Goal: Book appointment/travel/reservation

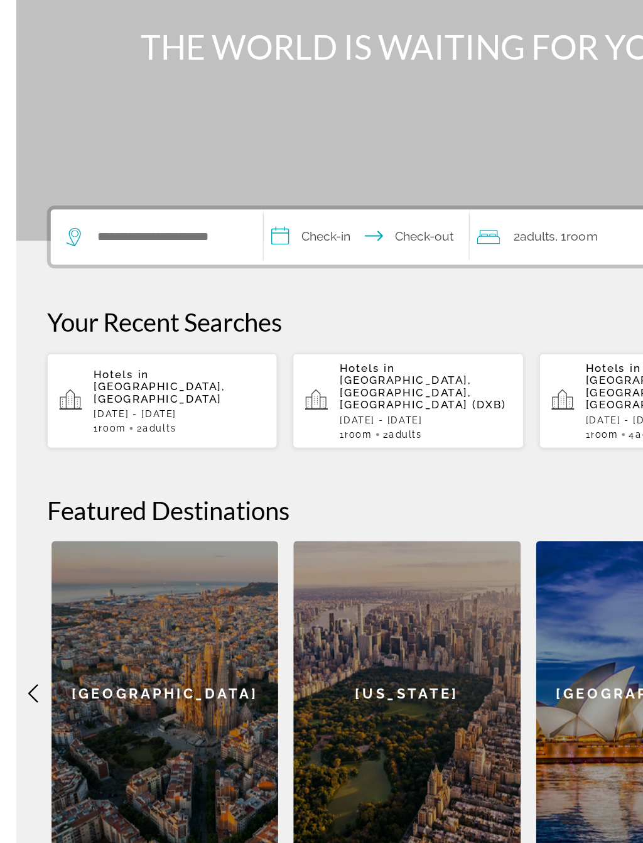
scroll to position [64, 0]
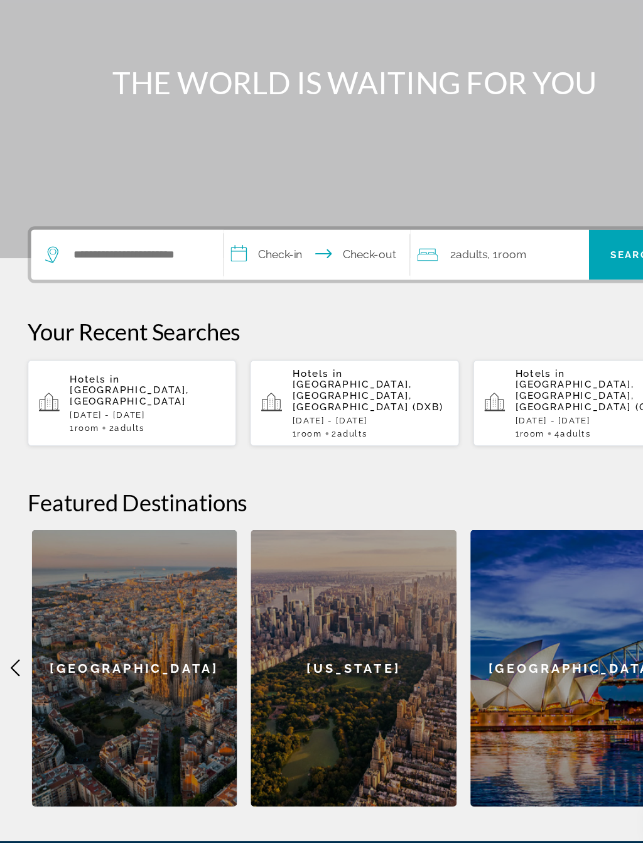
click at [168, 417] on div "Hotels in Maldives, Maldives Wed, 22 Oct - Wed, 29 Oct 1 Room rooms 2 Adult Adu…" at bounding box center [133, 444] width 141 height 54
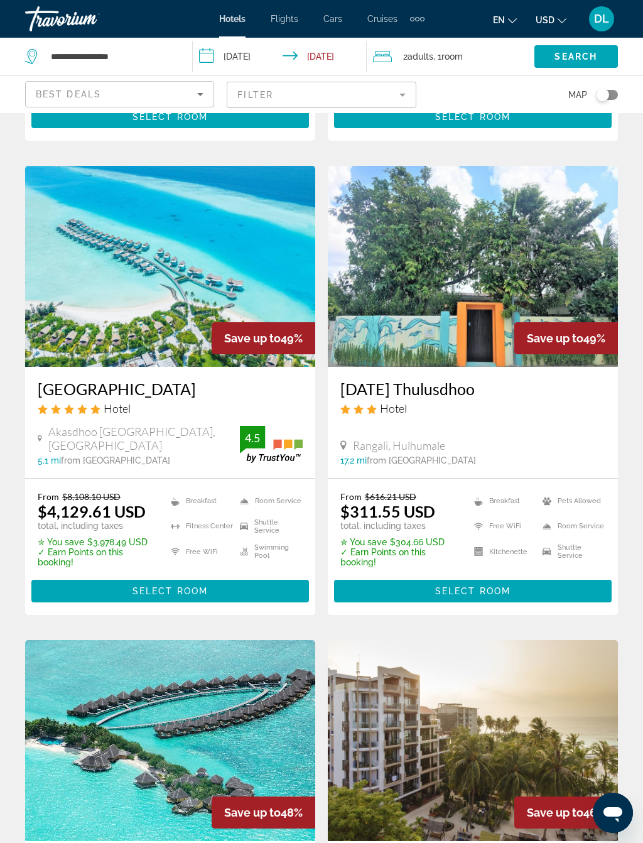
scroll to position [1489, 0]
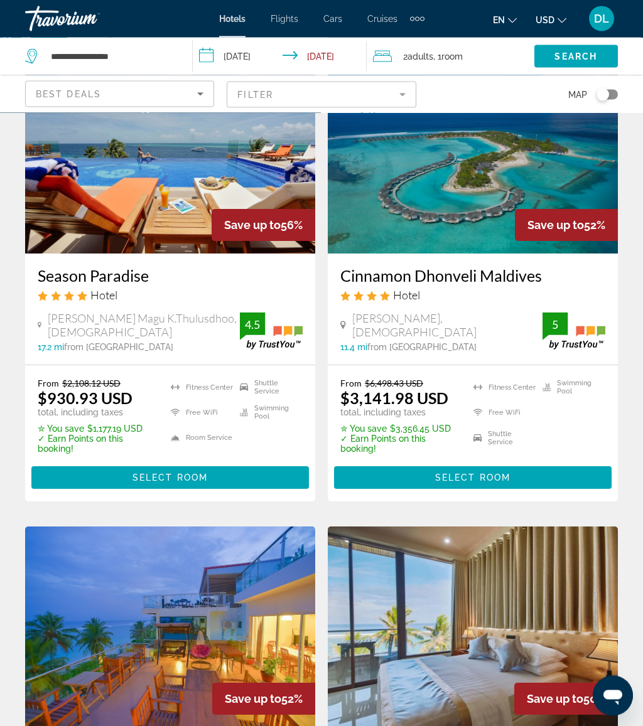
click at [254, 54] on input "**********" at bounding box center [282, 58] width 179 height 41
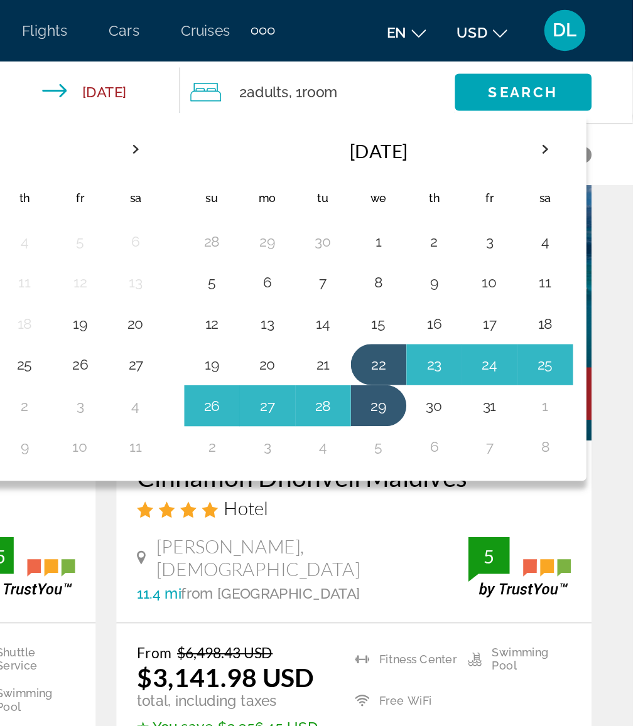
scroll to position [553, 0]
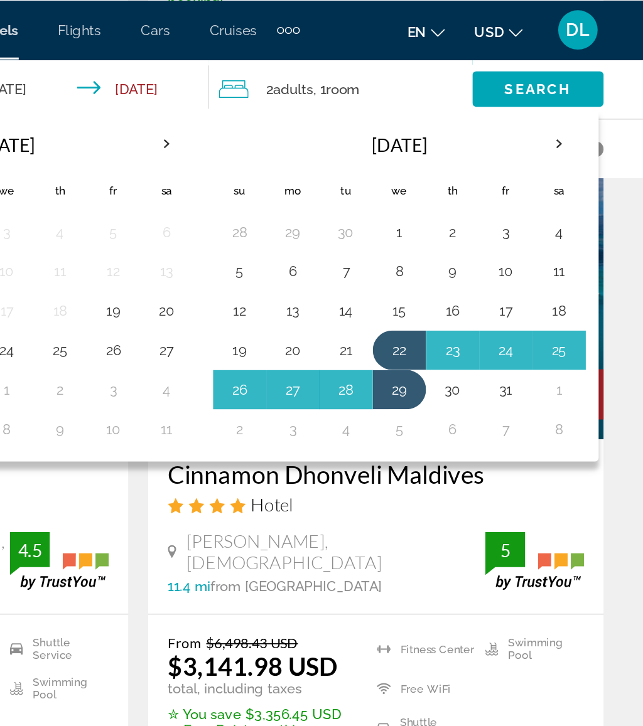
click at [512, 251] on button "30" at bounding box center [522, 248] width 20 height 18
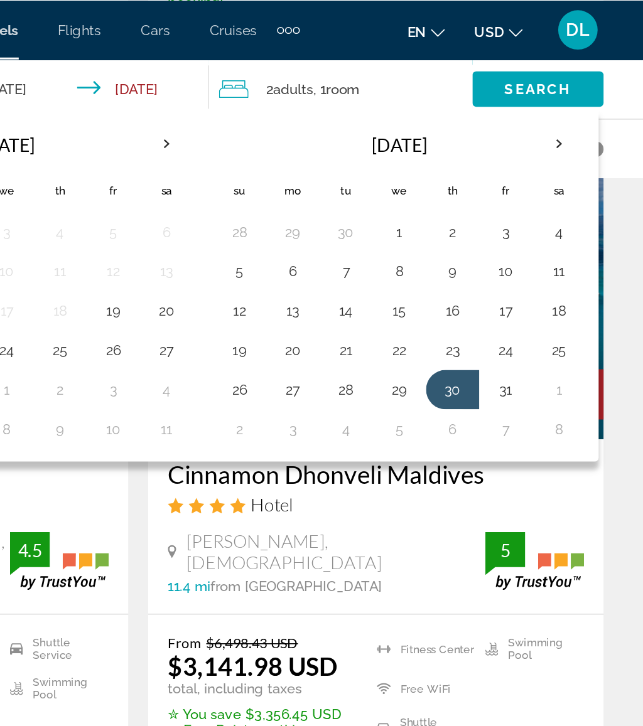
click at [512, 270] on button "6" at bounding box center [522, 273] width 20 height 18
type input "**********"
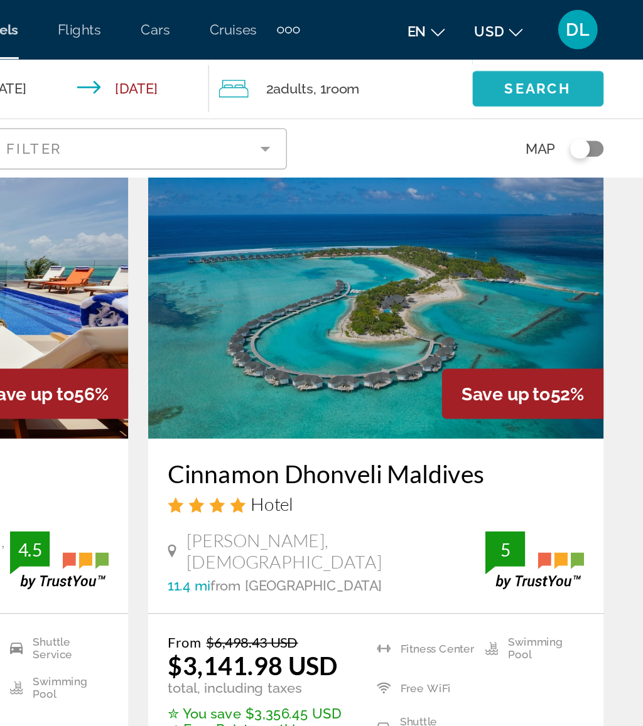
click at [554, 57] on span "Search" at bounding box center [575, 56] width 43 height 10
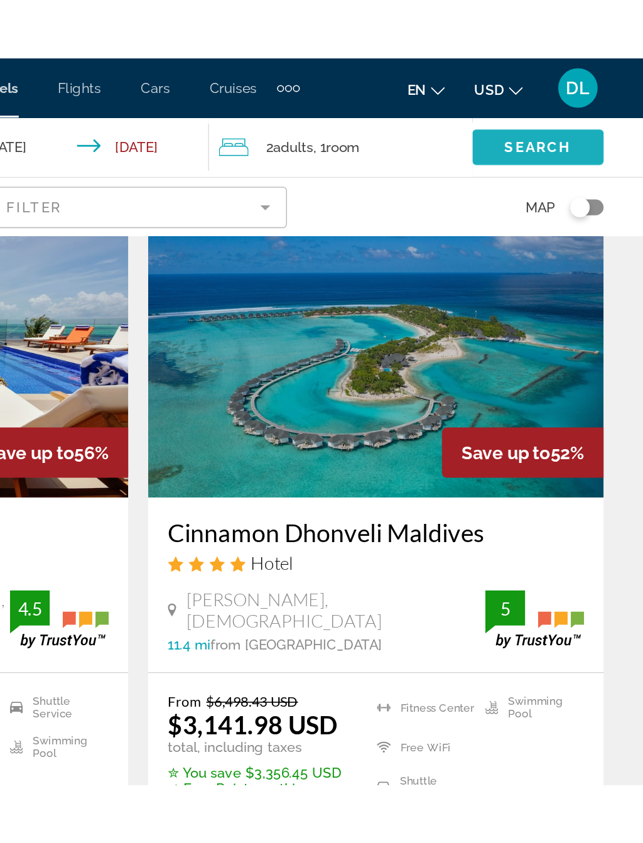
scroll to position [0, 0]
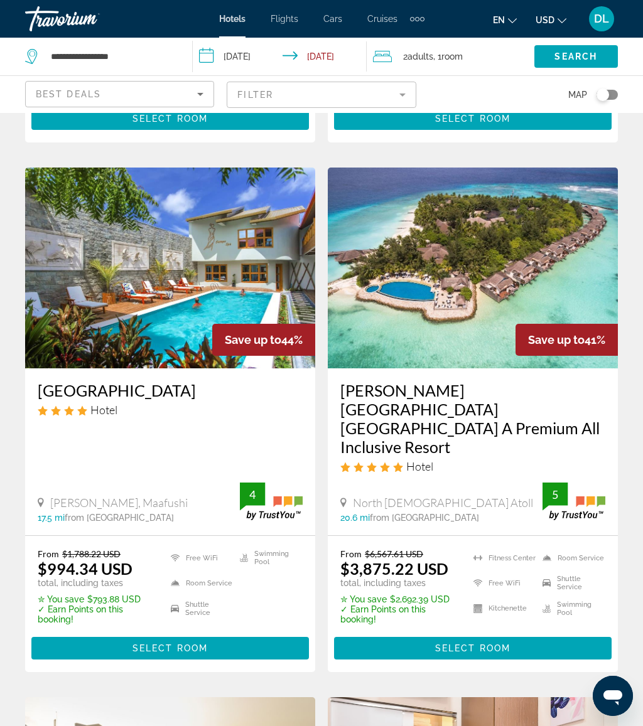
scroll to position [1389, 0]
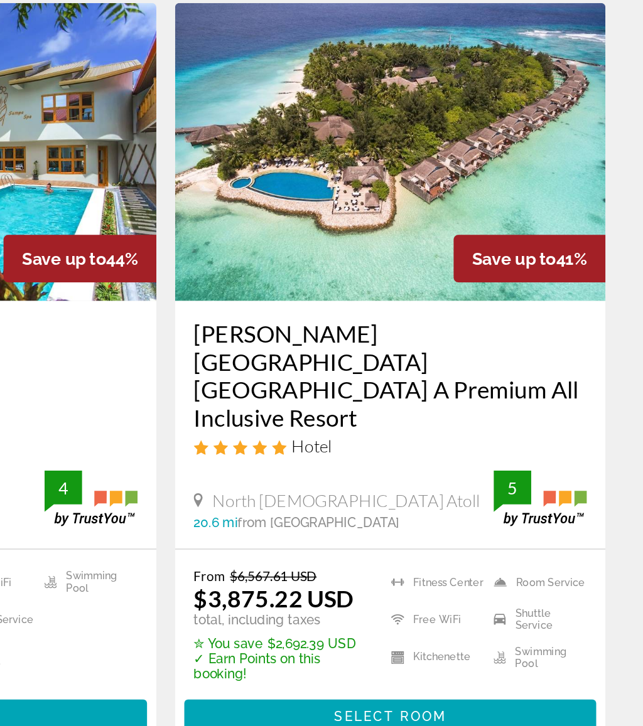
click at [435, 655] on span "Select Room" at bounding box center [472, 660] width 75 height 10
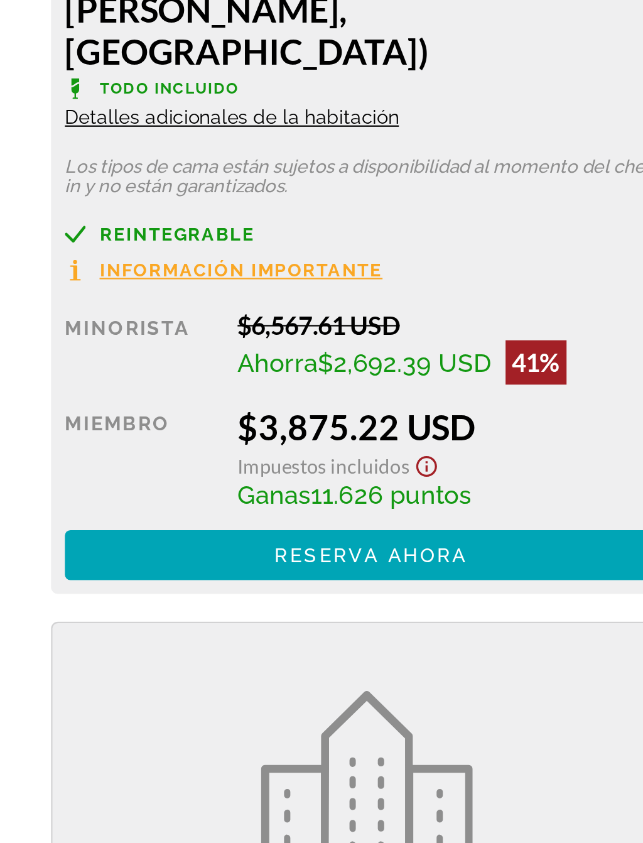
scroll to position [2018, 0]
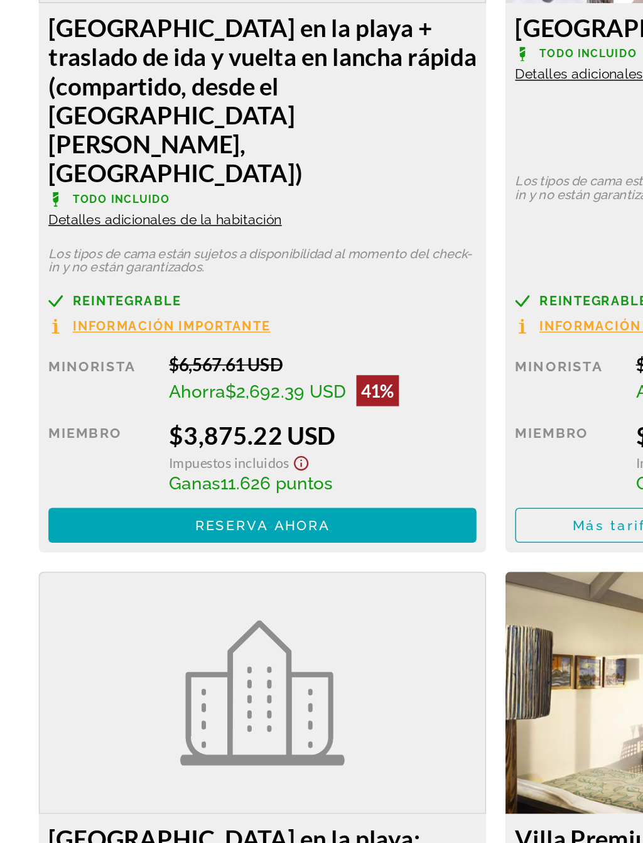
click at [252, 622] on span "Contenido principal" at bounding box center [170, 637] width 278 height 30
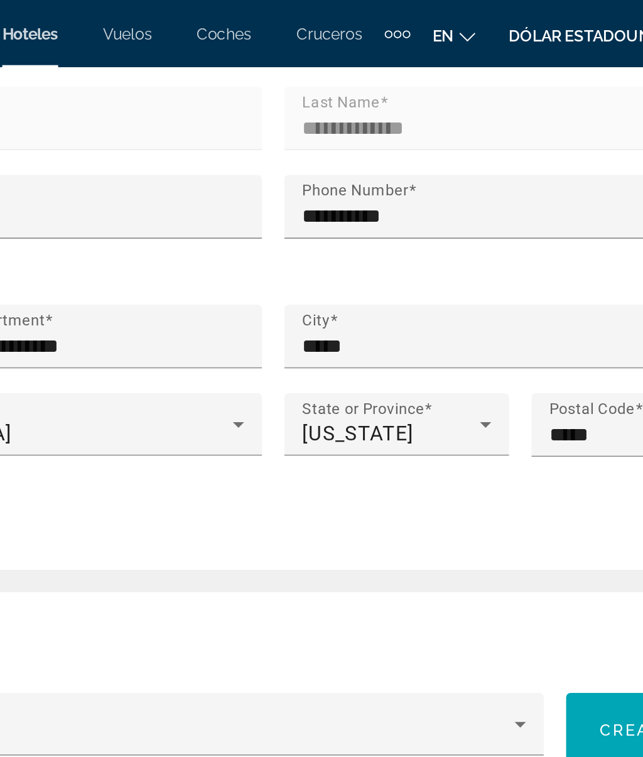
scroll to position [813, 0]
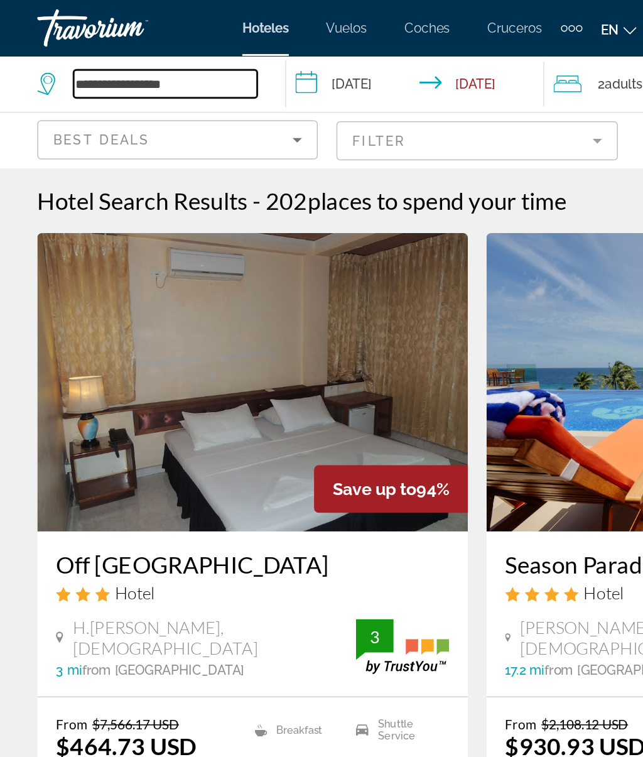
click at [149, 53] on input "**********" at bounding box center [112, 56] width 124 height 19
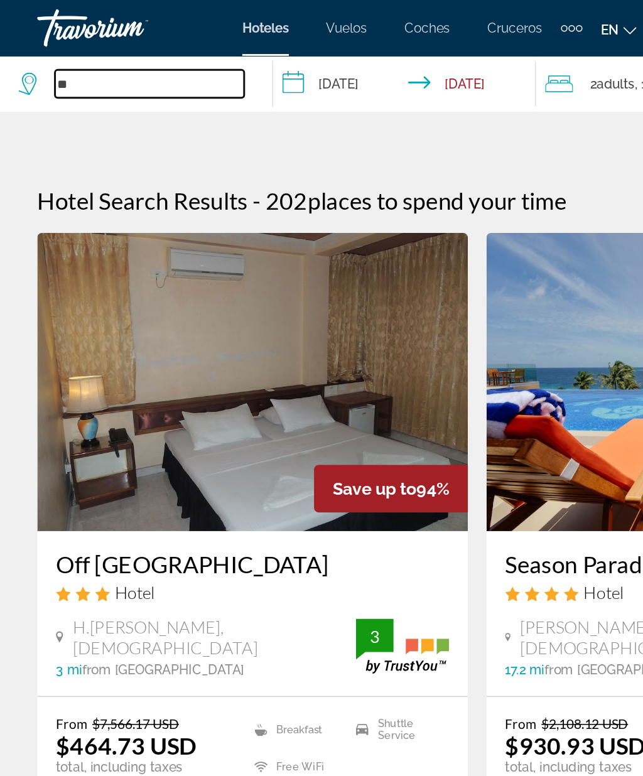
type input "*"
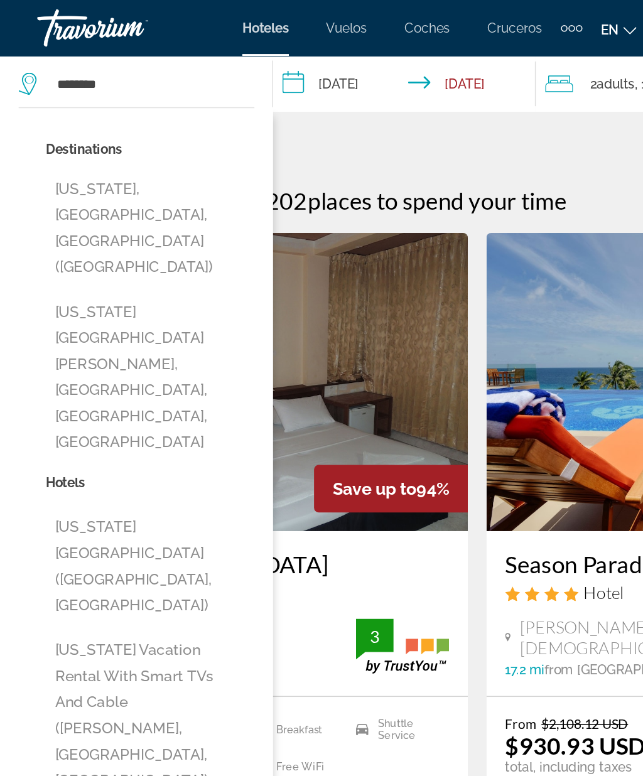
click at [134, 127] on button "New York, NY, United States (NYC)" at bounding box center [101, 154] width 141 height 77
type input "**********"
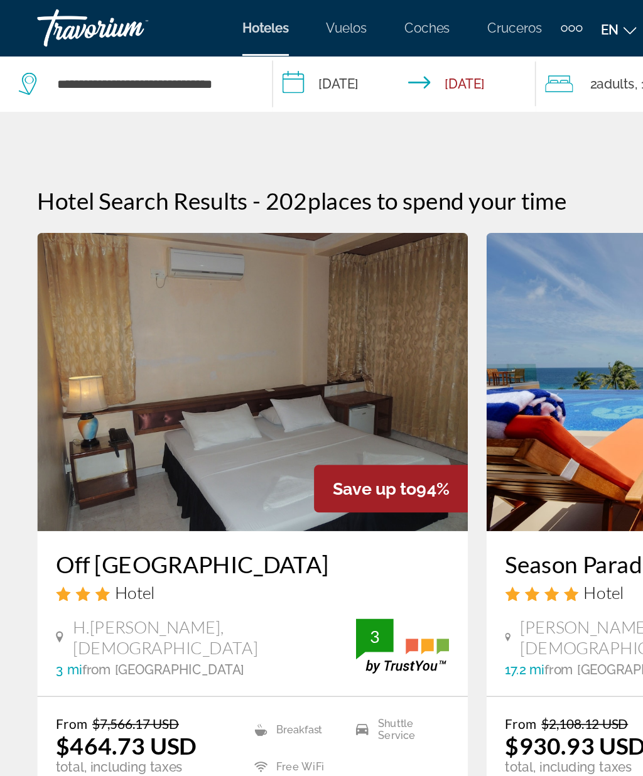
click at [242, 61] on input "**********" at bounding box center [275, 58] width 183 height 41
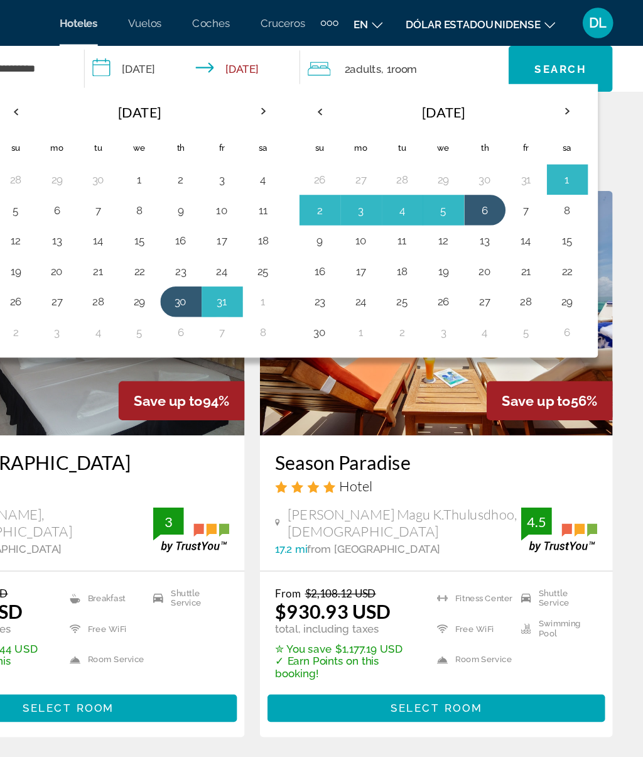
click at [564, 98] on th "Next month" at bounding box center [581, 92] width 34 height 28
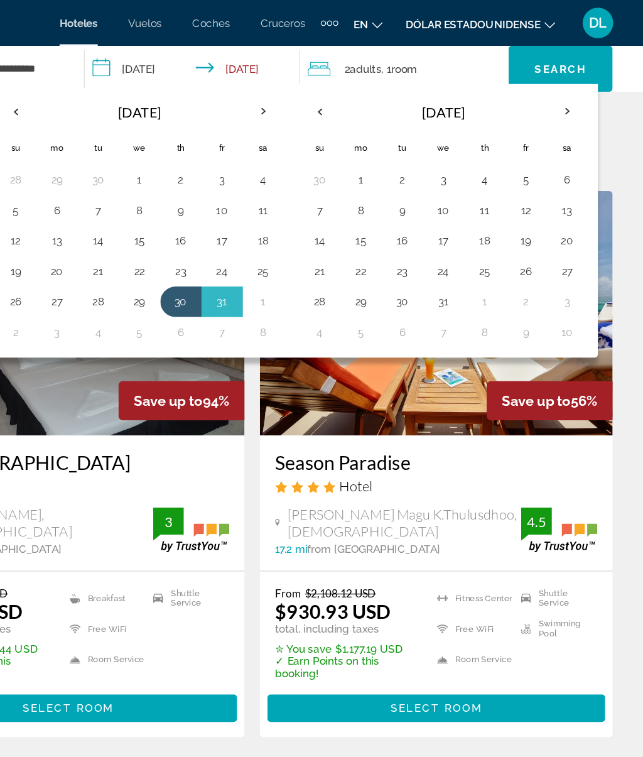
click at [564, 89] on th "Next month" at bounding box center [581, 92] width 34 height 28
click at [360, 92] on th "Previous month" at bounding box center [377, 92] width 34 height 28
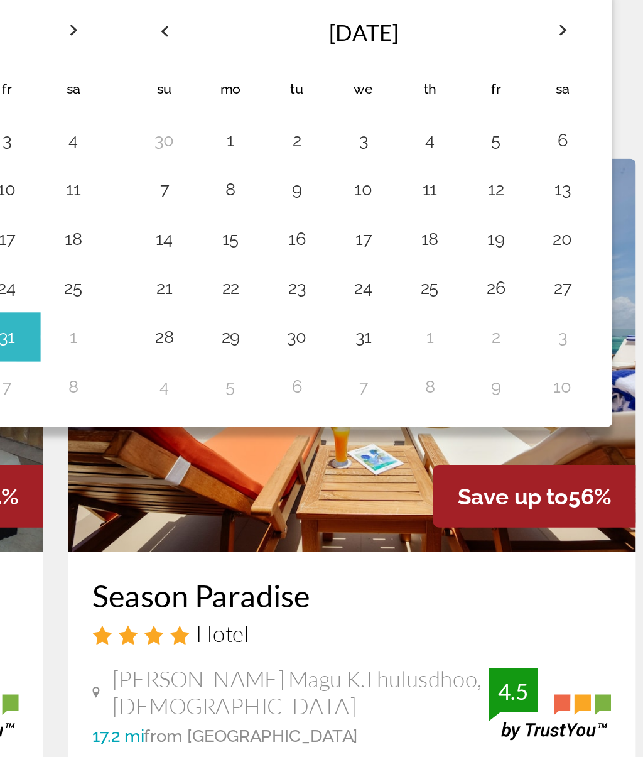
click at [537, 214] on button "26" at bounding box center [547, 223] width 20 height 18
click at [435, 239] on button "30" at bounding box center [445, 248] width 20 height 18
type input "**********"
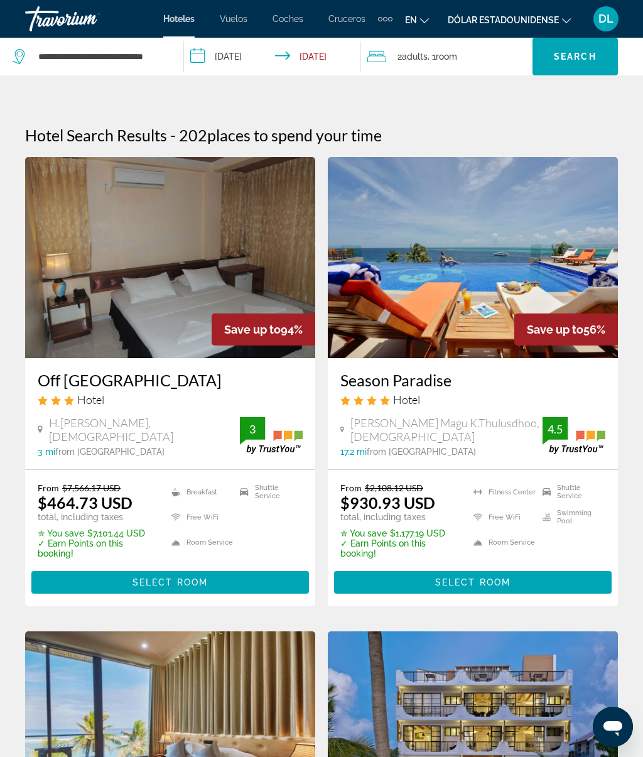
click at [577, 55] on span "Search" at bounding box center [575, 56] width 43 height 10
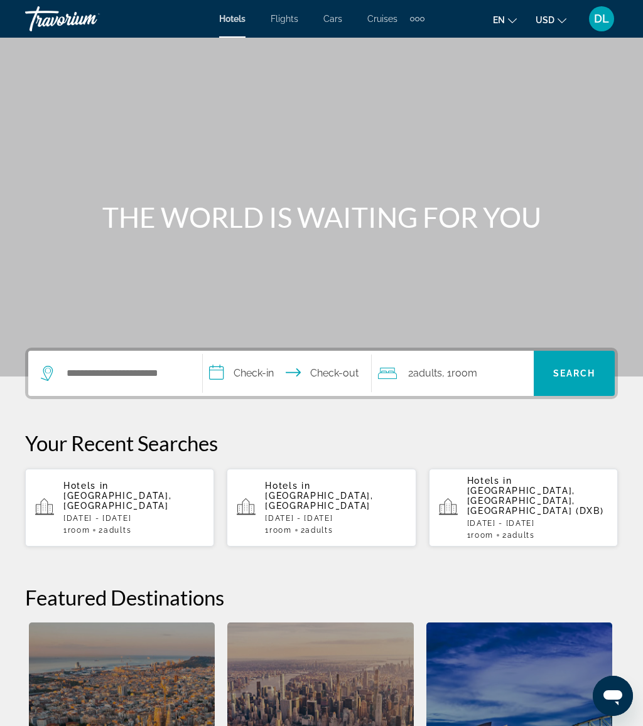
click at [423, 11] on div "Extra navigation items" at bounding box center [417, 18] width 14 height 19
click at [410, 45] on span "Activities" at bounding box center [396, 42] width 36 height 10
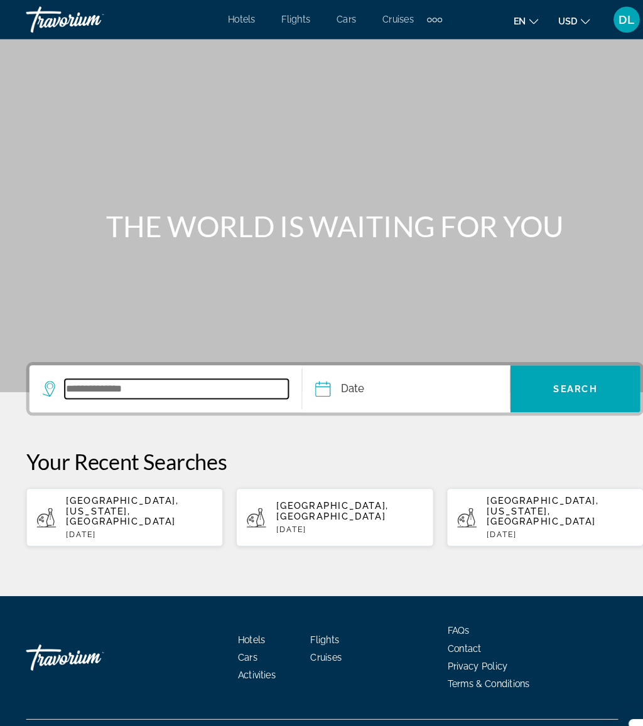
click at [150, 380] on input "Search widget" at bounding box center [169, 373] width 215 height 19
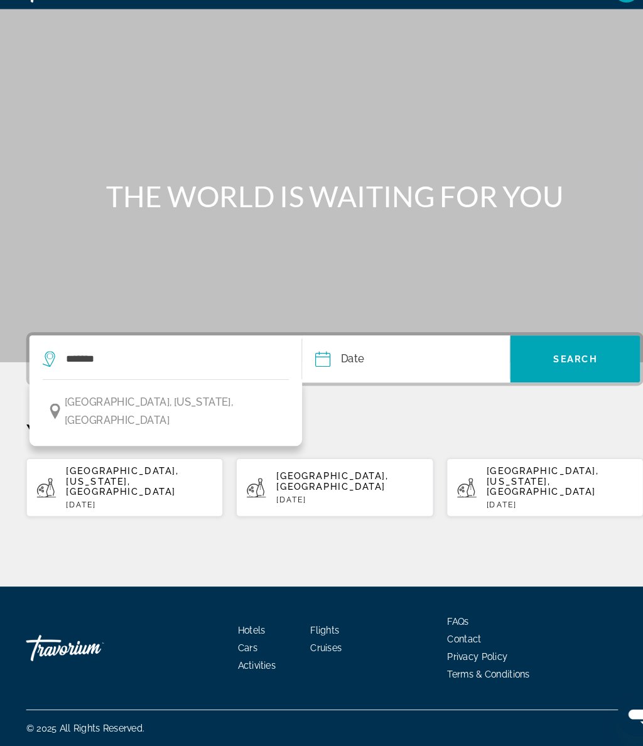
click at [220, 403] on button "[GEOGRAPHIC_DATA], [US_STATE], [GEOGRAPHIC_DATA]" at bounding box center [159, 423] width 237 height 41
type input "**********"
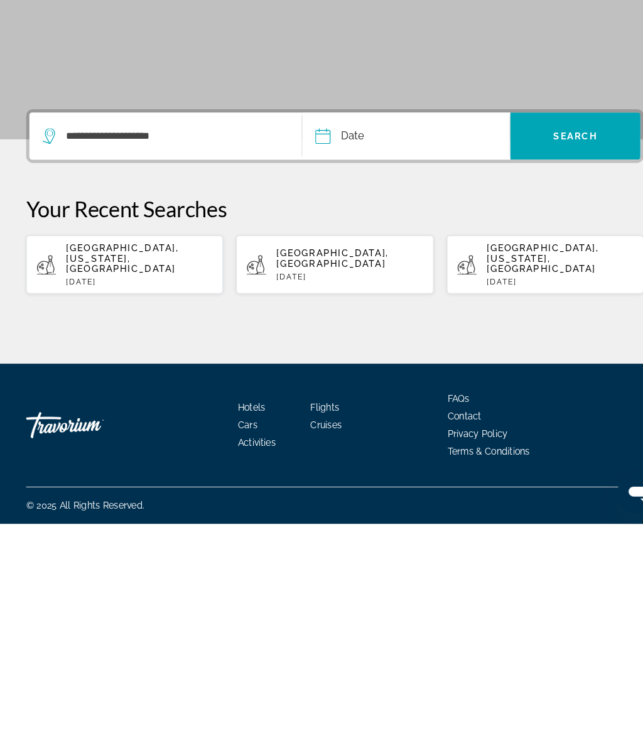
click at [394, 351] on input "Date" at bounding box center [348, 375] width 99 height 49
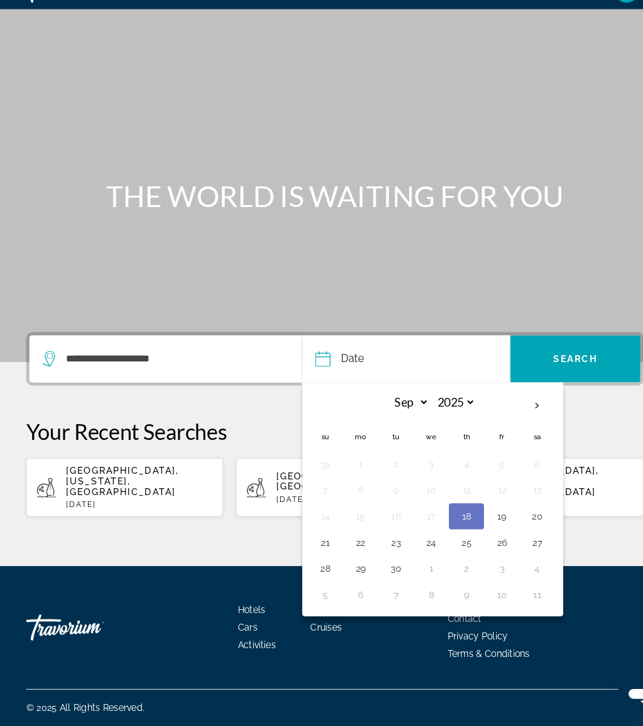
click at [315, 541] on button "21" at bounding box center [312, 550] width 20 height 18
type input "**********"
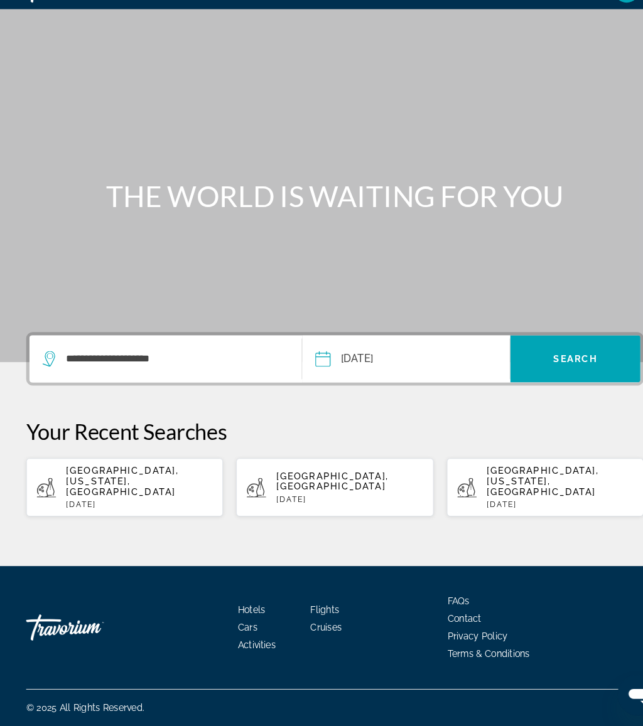
click at [548, 351] on span "Search widget" at bounding box center [552, 373] width 125 height 45
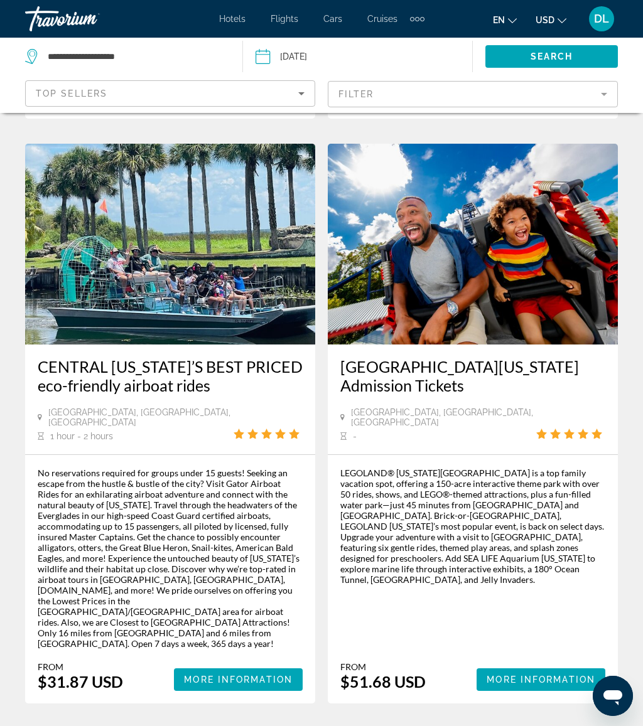
scroll to position [2827, 0]
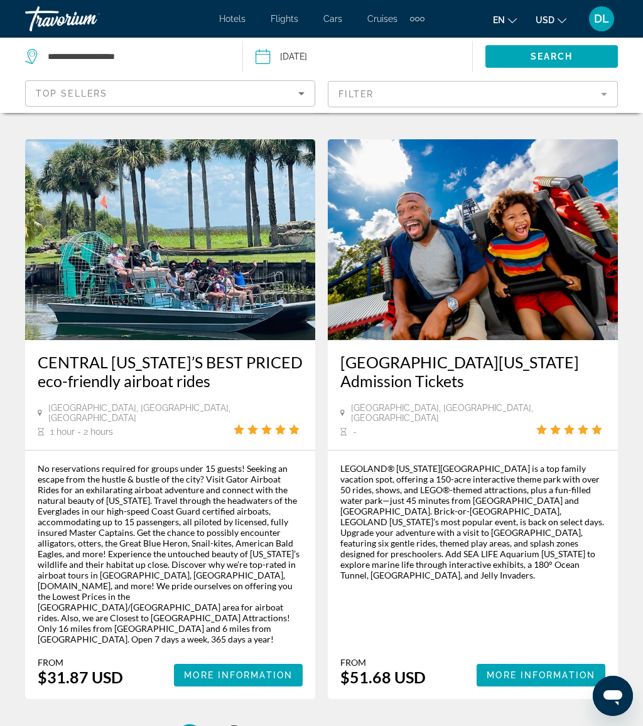
click at [229, 726] on link "page 2" at bounding box center [234, 737] width 22 height 22
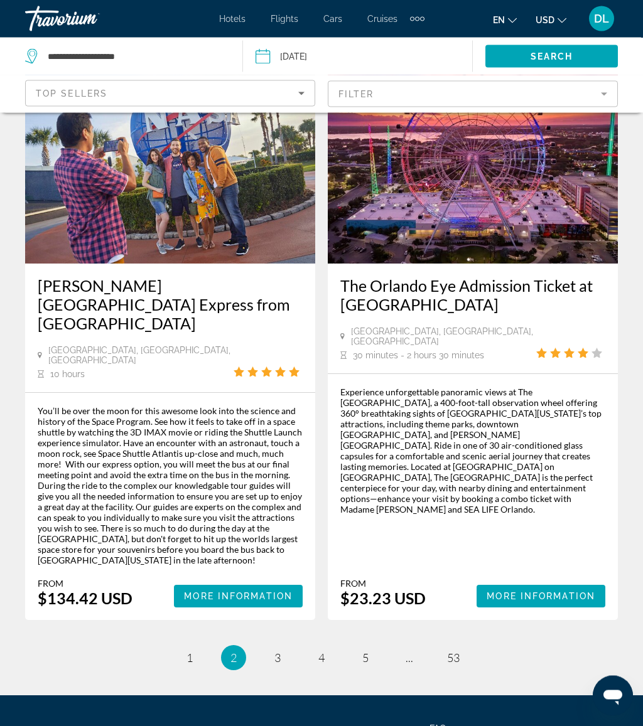
scroll to position [2805, 0]
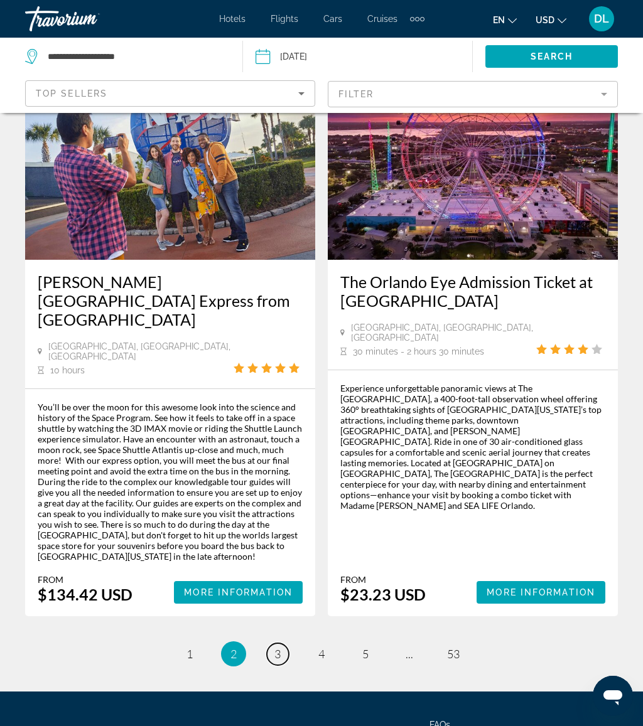
click at [276, 647] on span "3" at bounding box center [277, 654] width 6 height 14
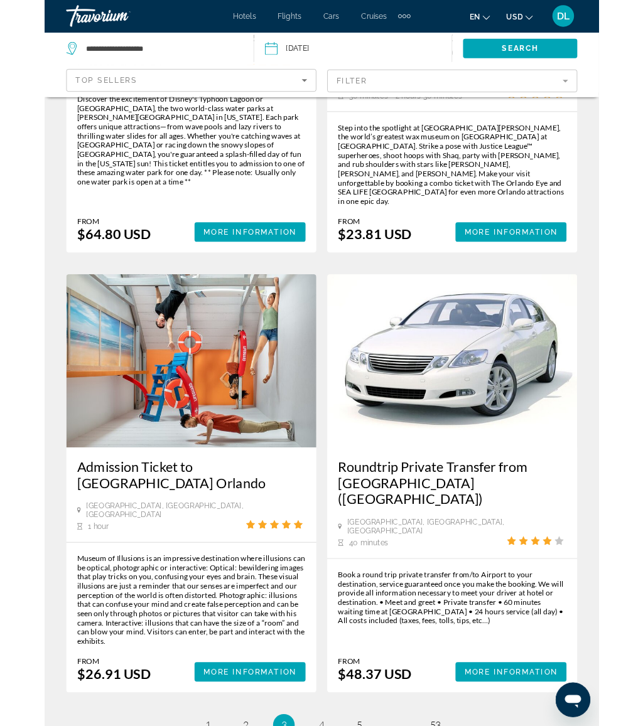
scroll to position [2524, 0]
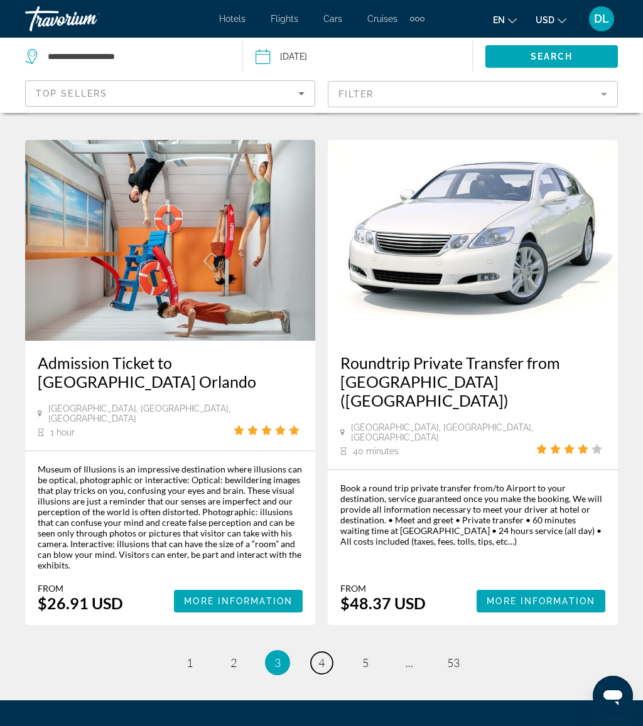
click at [322, 656] on span "4" at bounding box center [321, 663] width 6 height 14
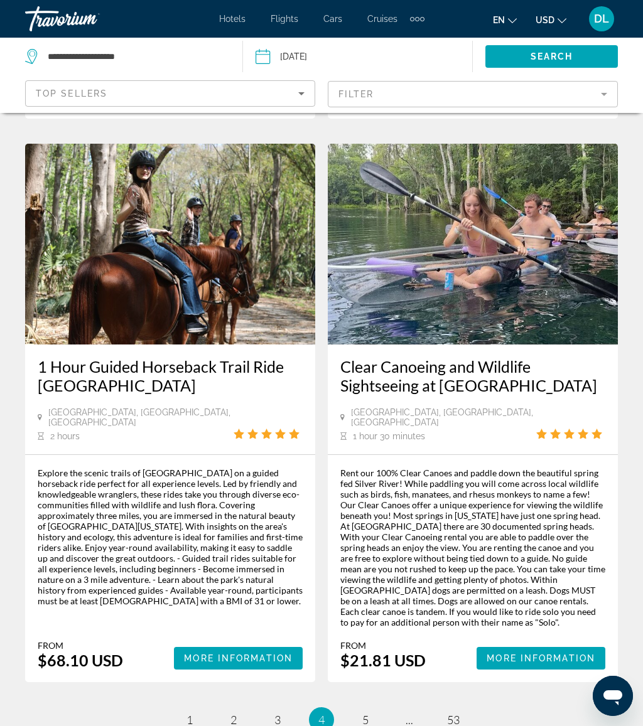
scroll to position [2850, 0]
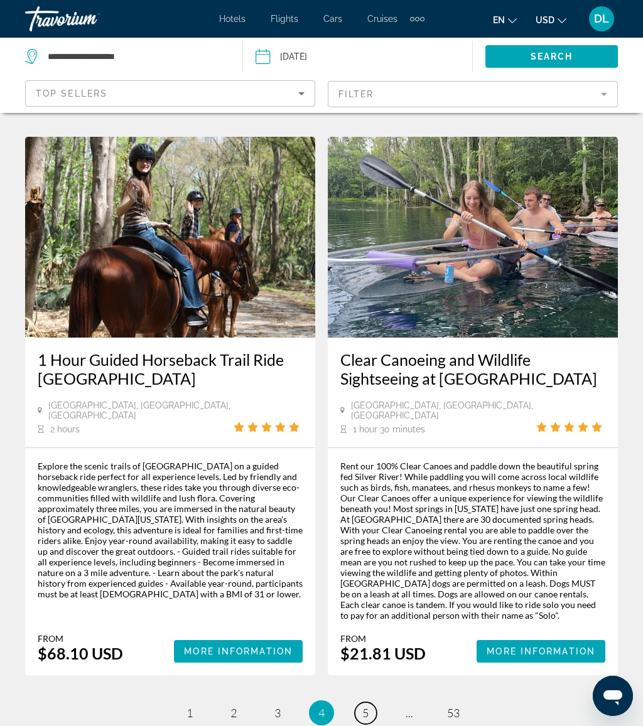
click at [372, 703] on link "page 5" at bounding box center [366, 714] width 22 height 22
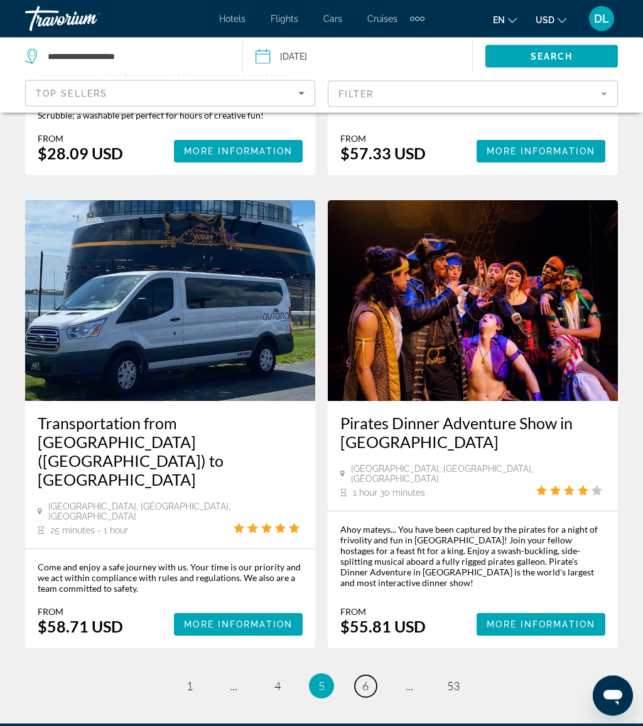
scroll to position [2680, 0]
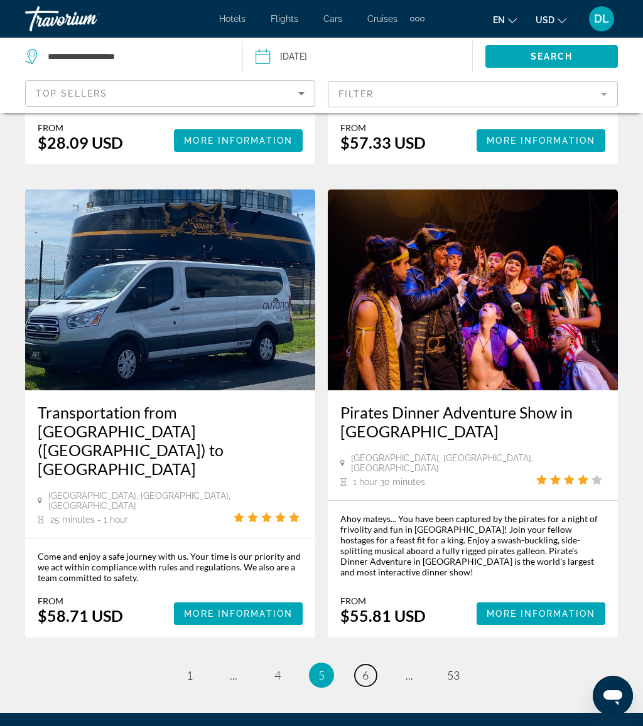
click at [362, 669] on span "6" at bounding box center [365, 676] width 6 height 14
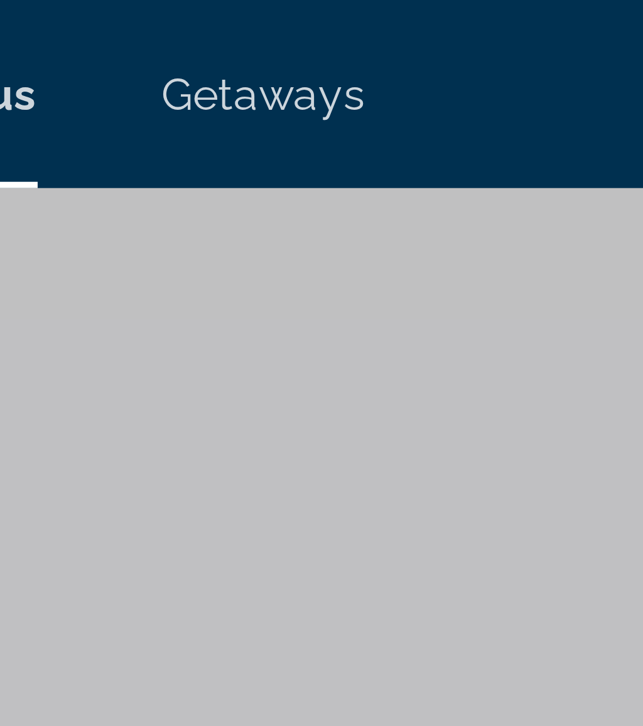
click at [345, 19] on span "Getaways" at bounding box center [365, 19] width 41 height 10
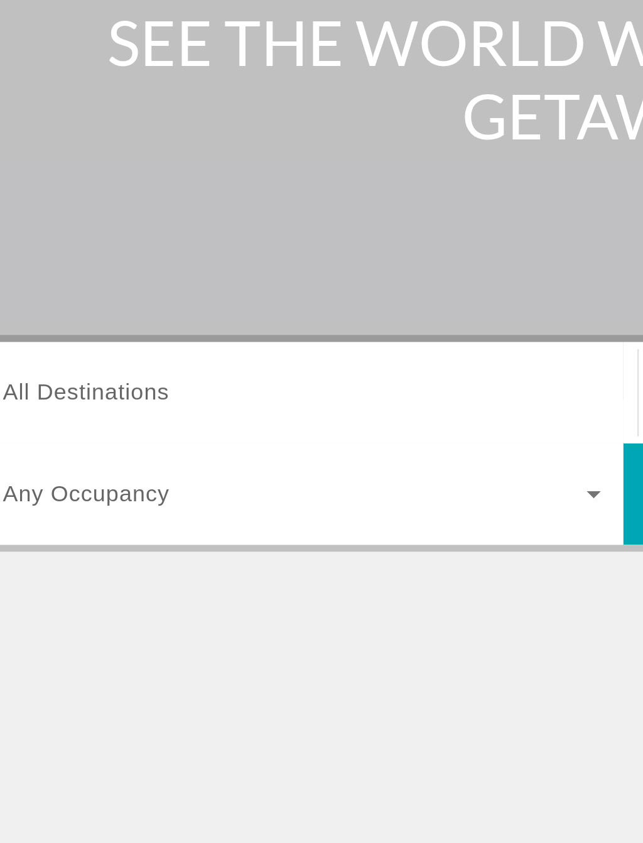
click at [98, 367] on input "Destination All Destinations" at bounding box center [178, 374] width 267 height 15
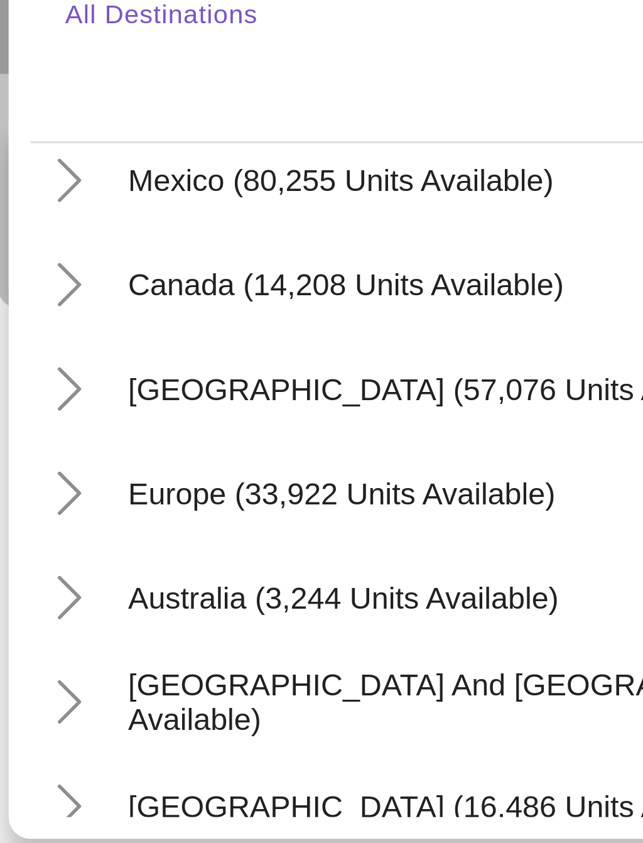
scroll to position [65, 0]
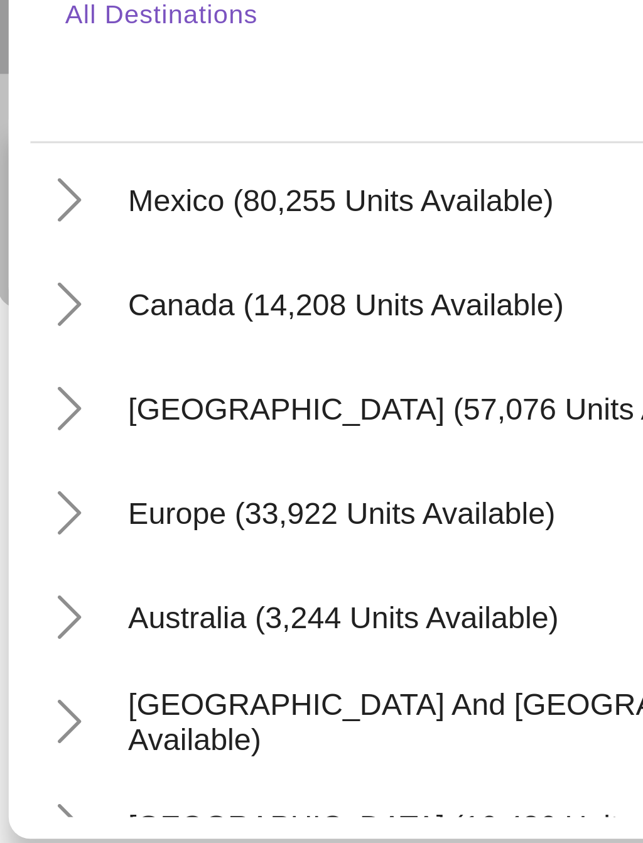
click at [42, 437] on icon "Toggle Canada (14,208 units available)" at bounding box center [45, 443] width 7 height 13
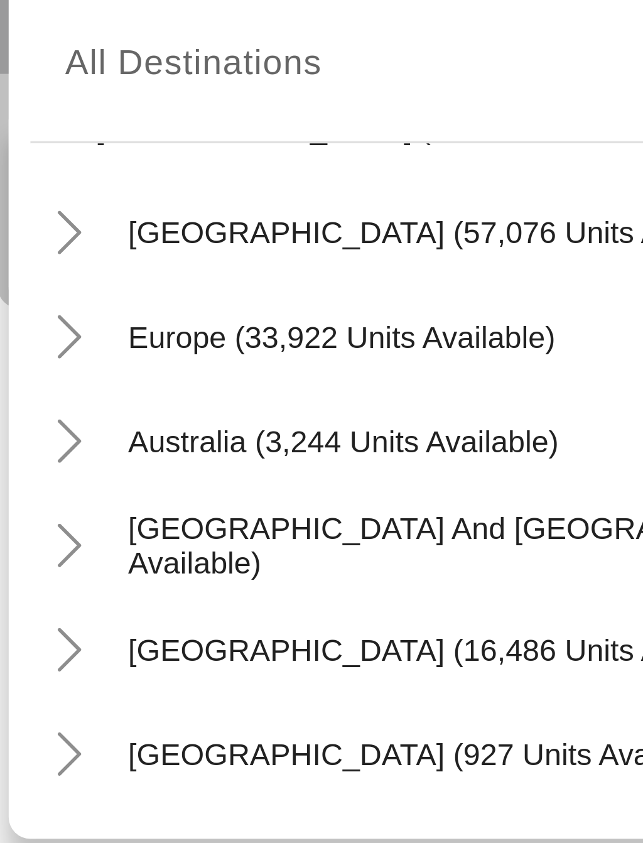
scroll to position [177, 0]
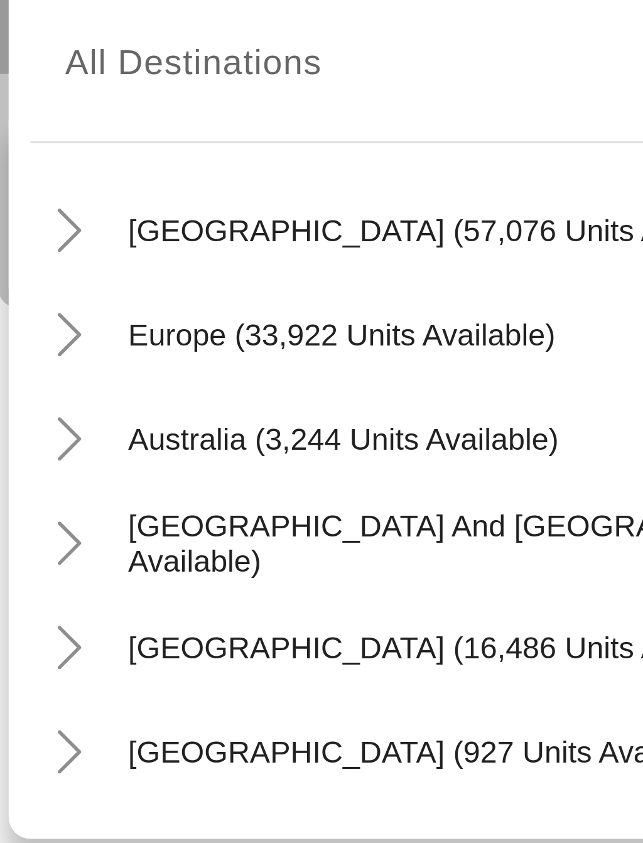
click at [42, 416] on icon "Toggle Caribbean & Atlantic Islands (57,076 units available)" at bounding box center [45, 422] width 7 height 13
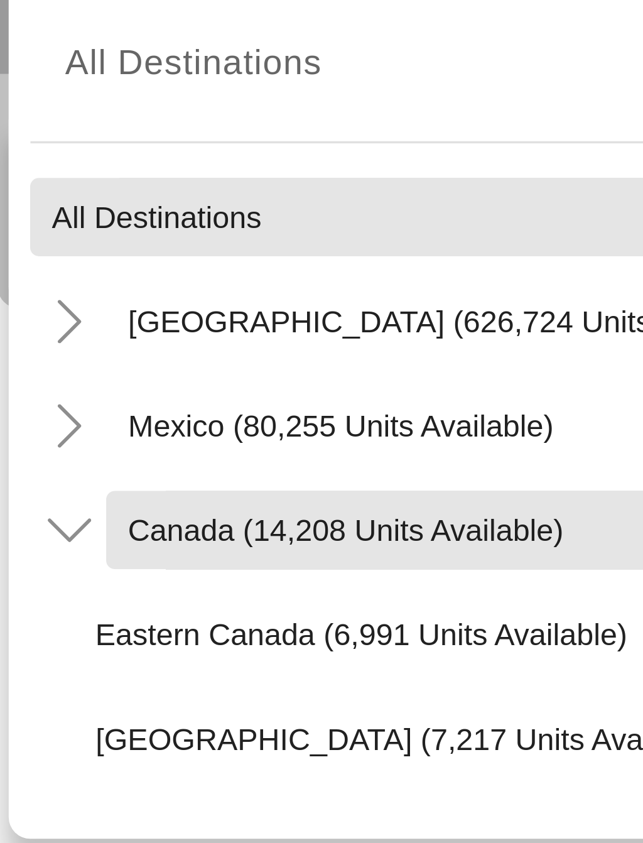
scroll to position [2, 0]
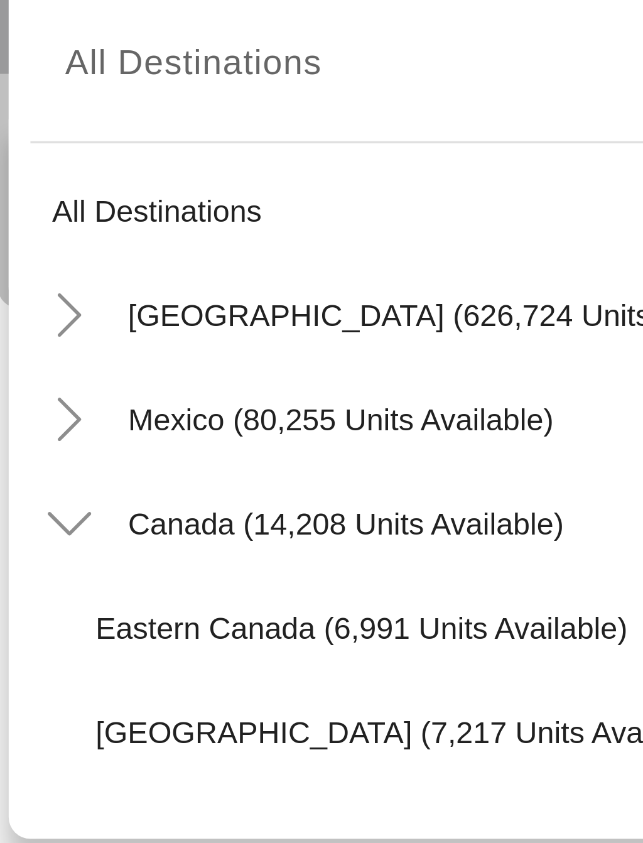
click at [119, 441] on span "United States (626,724 units available)" at bounding box center [158, 446] width 191 height 10
type input "**********"
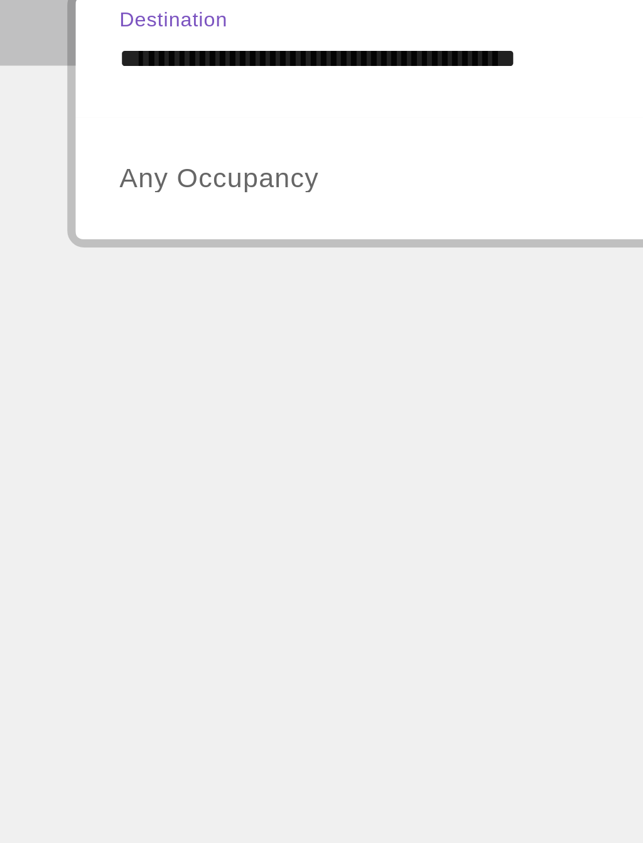
click at [166, 411] on span "Search widget" at bounding box center [175, 418] width 261 height 15
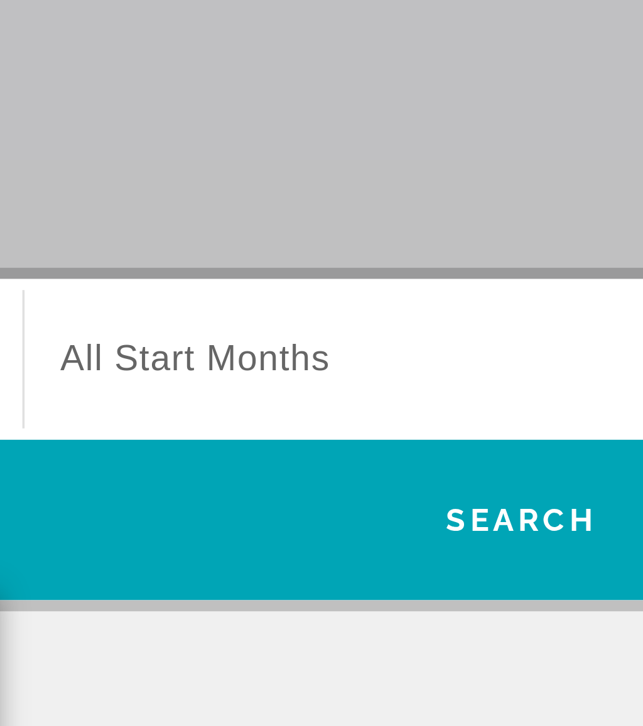
scroll to position [130, 0]
click at [77, 97] on div at bounding box center [321, 363] width 643 height 726
click at [338, 368] on span "All Start Months" at bounding box center [376, 373] width 76 height 11
